Goal: Find specific page/section: Find specific page/section

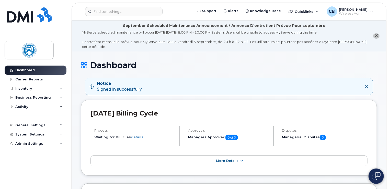
click at [366, 84] on icon at bounding box center [367, 86] width 4 height 4
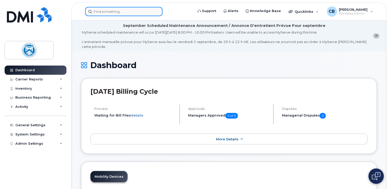
click at [108, 9] on input at bounding box center [124, 11] width 78 height 9
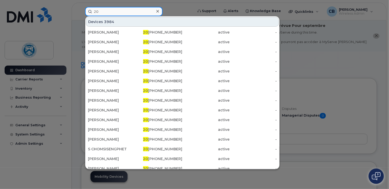
type input "2"
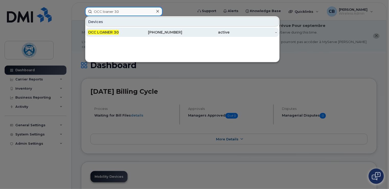
type input "OCC loaner 30"
click at [114, 32] on span "OCC LOANER 30" at bounding box center [103, 32] width 31 height 5
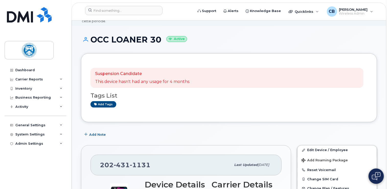
scroll to position [51, 0]
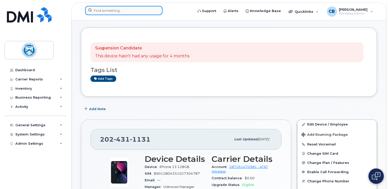
click at [130, 14] on input at bounding box center [124, 10] width 78 height 9
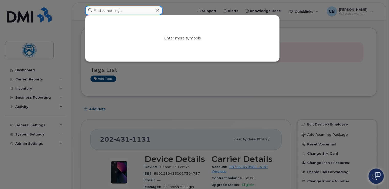
paste input "O"
click at [129, 12] on input at bounding box center [124, 10] width 78 height 9
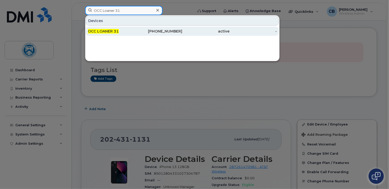
type input "OCC Loaner 31"
click at [129, 31] on div "OCC LOANER 31" at bounding box center [111, 31] width 47 height 5
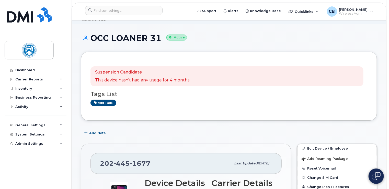
scroll to position [26, 0]
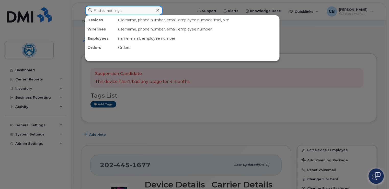
click at [129, 11] on input at bounding box center [124, 10] width 78 height 9
paste input "O"
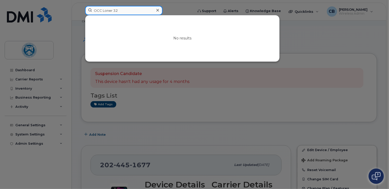
click at [105, 10] on input "OCC Loner 32" at bounding box center [124, 10] width 78 height 9
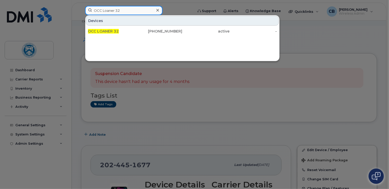
click at [131, 10] on input "OCC Loaner 32" at bounding box center [124, 10] width 78 height 9
drag, startPoint x: 133, startPoint y: 10, endPoint x: 93, endPoint y: 11, distance: 40.2
click at [93, 11] on input "OCC Loaner 32" at bounding box center [124, 10] width 78 height 9
click at [124, 12] on input "OCC Loaner 32" at bounding box center [124, 10] width 78 height 9
type input "OCC Loaner 33"
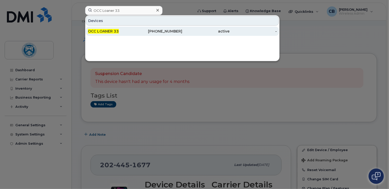
click at [113, 30] on span "OCC LOANER 33" at bounding box center [103, 31] width 31 height 5
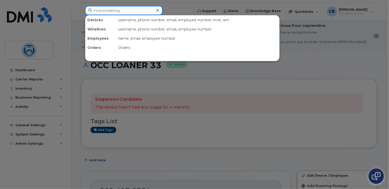
click at [132, 11] on input at bounding box center [124, 10] width 78 height 9
paste input "OCC Loaner 32"
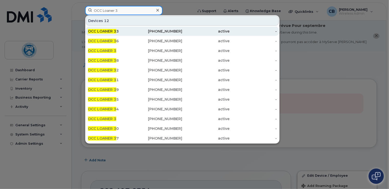
type input "OCC Loaner 3"
click at [106, 30] on span "OCC LOANER 3" at bounding box center [102, 31] width 28 height 5
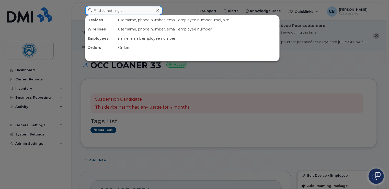
click at [127, 12] on input at bounding box center [124, 10] width 78 height 9
paste input "OCC Loaner 32"
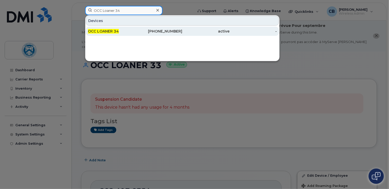
type input "OCC Loaner 34"
click at [112, 31] on span "OCC LOANER 34" at bounding box center [103, 31] width 31 height 5
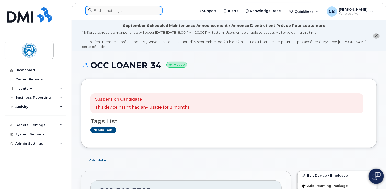
click at [125, 11] on input at bounding box center [124, 10] width 78 height 9
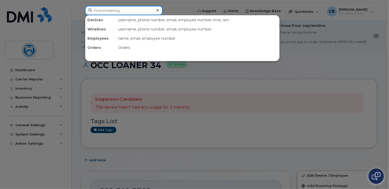
paste input "OCC Loaner 32"
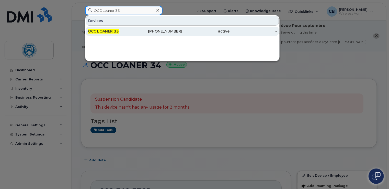
type input "OCC Loaner 35"
click at [113, 32] on span "OCC LOANER 35" at bounding box center [103, 31] width 31 height 5
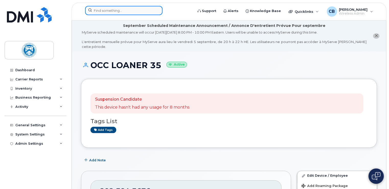
click at [124, 13] on input at bounding box center [124, 10] width 78 height 9
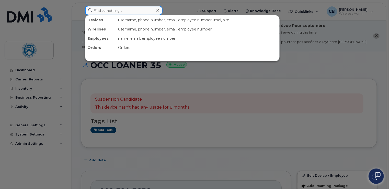
paste input "OCC Loaner 32"
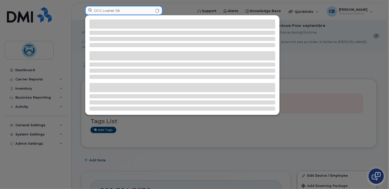
type input "OCC Loaner 36"
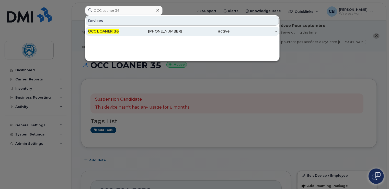
click at [114, 30] on span "OCC LOANER 36" at bounding box center [103, 31] width 31 height 5
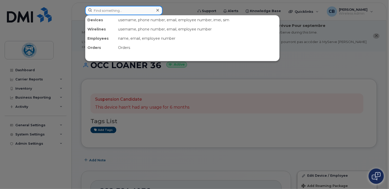
click at [126, 12] on input at bounding box center [124, 10] width 78 height 9
paste input "OCC Loaner 32"
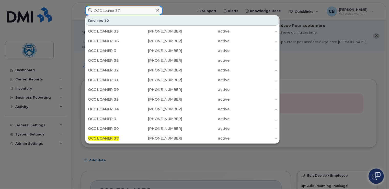
type input "OCC Loaner 37"
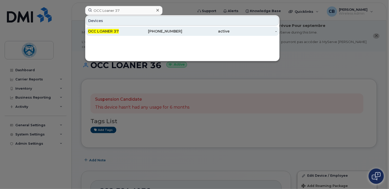
click at [115, 29] on span "OCC LOANER 37" at bounding box center [103, 31] width 31 height 5
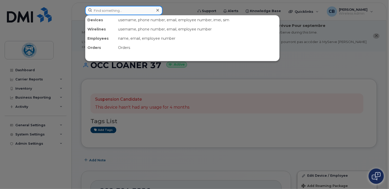
click at [134, 14] on input at bounding box center [124, 10] width 78 height 9
paste input "OCC Loaner 32"
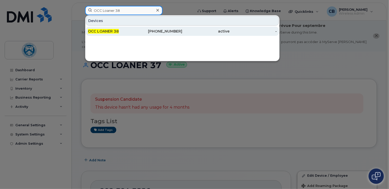
type input "OCC Loaner 38"
click at [101, 32] on span "OCC LOANER 38" at bounding box center [103, 31] width 31 height 5
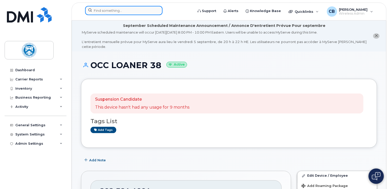
click at [129, 13] on input at bounding box center [124, 10] width 78 height 9
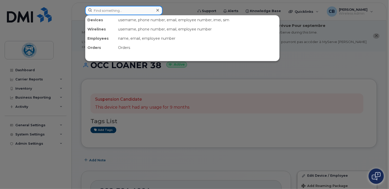
paste input "OCC Loaner 32"
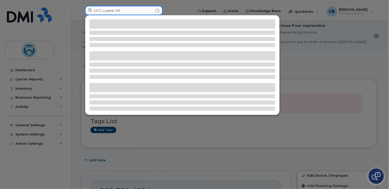
type input "OCC Loaner 39"
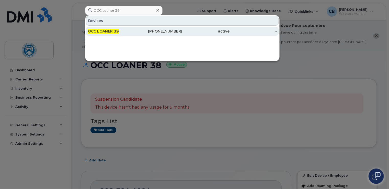
drag, startPoint x: 104, startPoint y: 30, endPoint x: 136, endPoint y: 32, distance: 32.1
click at [104, 30] on span "OCC LOANER 39" at bounding box center [103, 31] width 31 height 5
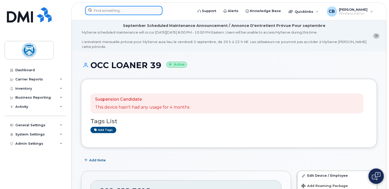
click at [112, 10] on input at bounding box center [124, 10] width 78 height 9
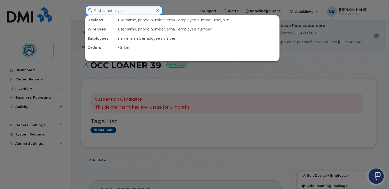
paste input "OCC Loaner 32"
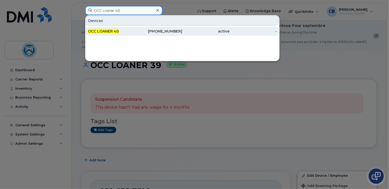
type input "OCC Loaner 40"
click at [107, 30] on span "OCC LOANER 40" at bounding box center [103, 31] width 31 height 5
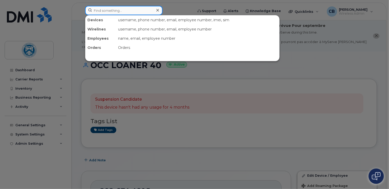
click at [138, 14] on input at bounding box center [124, 10] width 78 height 9
paste input "OCC Loaner 32"
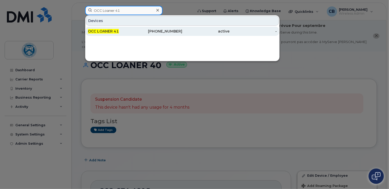
type input "OCC Loaner 41"
click at [114, 30] on span "OCC LOANER 41" at bounding box center [103, 31] width 31 height 5
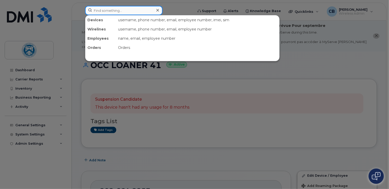
click at [140, 13] on input at bounding box center [124, 10] width 78 height 9
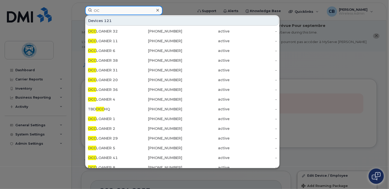
type input "O"
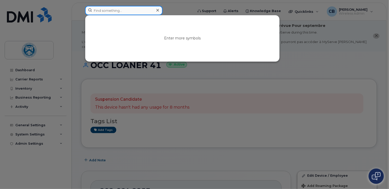
paste input "OCC Loaner 32"
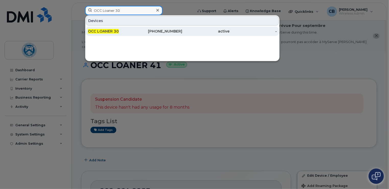
type input "OCC Loaner 30"
click at [111, 31] on span "OCC LOANER 30" at bounding box center [103, 31] width 31 height 5
